Goal: Information Seeking & Learning: Learn about a topic

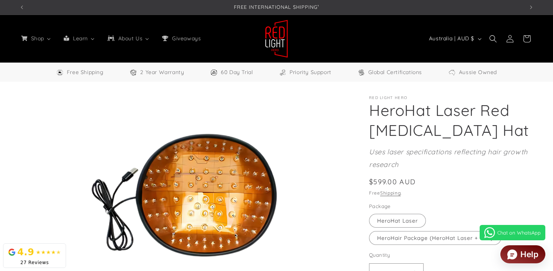
select select "**"
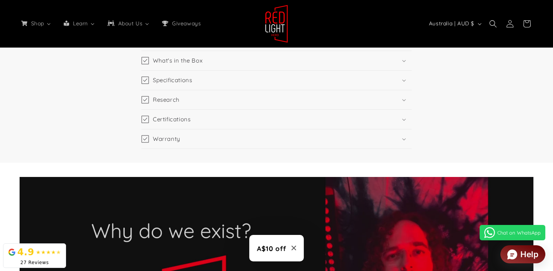
scroll to position [811, 0]
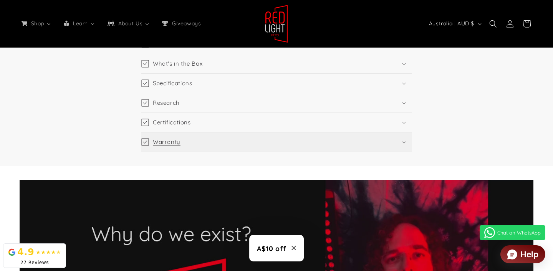
click at [402, 140] on summary "Warranty" at bounding box center [276, 141] width 270 height 19
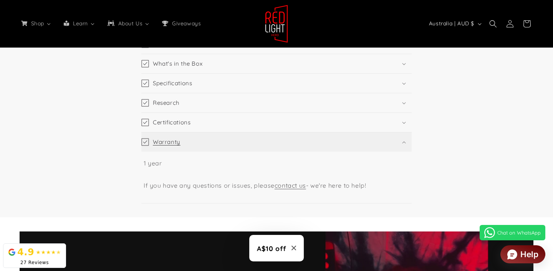
click at [402, 140] on summary "Warranty" at bounding box center [276, 141] width 270 height 19
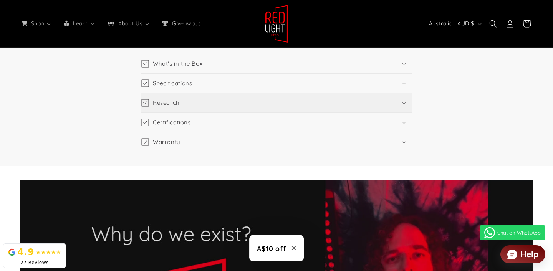
click at [402, 104] on icon at bounding box center [404, 103] width 4 height 2
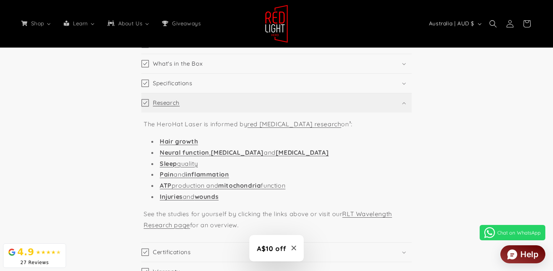
scroll to position [0, 1513]
click at [402, 104] on summary "Research" at bounding box center [276, 102] width 270 height 19
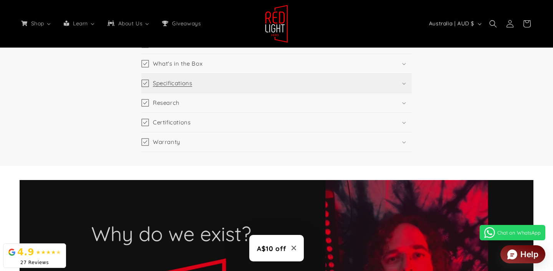
click at [403, 82] on summary "Specifications" at bounding box center [276, 83] width 270 height 19
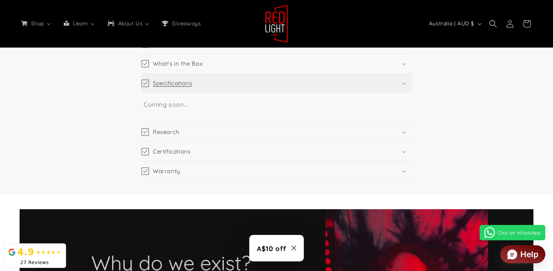
click at [403, 82] on summary "Specifications" at bounding box center [276, 83] width 270 height 19
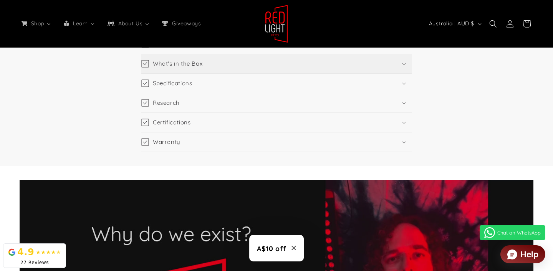
click at [401, 68] on summary "What's in the Box" at bounding box center [276, 63] width 270 height 19
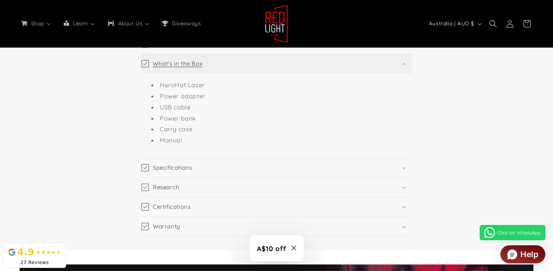
scroll to position [0, 0]
click at [401, 68] on summary "What's in the Box" at bounding box center [276, 63] width 270 height 19
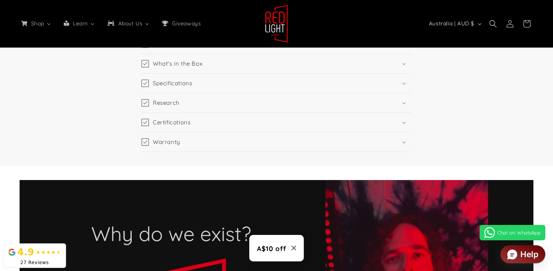
click at [544, 144] on div "Product Details Key Features Size can fit most heads Features 94 650nm 5mW lase…" at bounding box center [276, 77] width 553 height 177
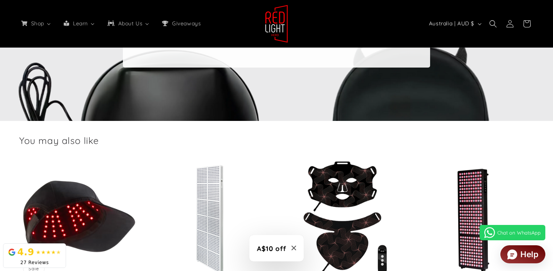
scroll to position [1351, 0]
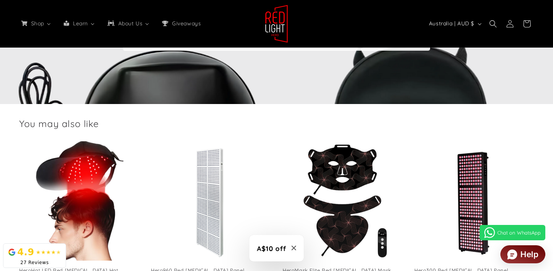
click at [104, 267] on link "HeroHat LED Red [MEDICAL_DATA] Hat" at bounding box center [78, 270] width 119 height 7
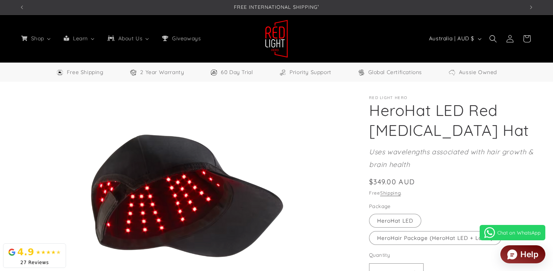
select select "**"
